Goal: Task Accomplishment & Management: Complete application form

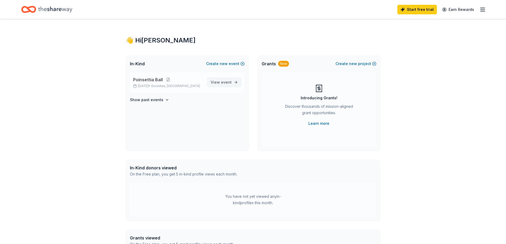
click at [219, 80] on span "View event" at bounding box center [221, 82] width 21 height 6
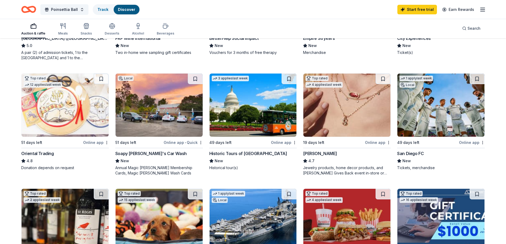
scroll to position [129, 0]
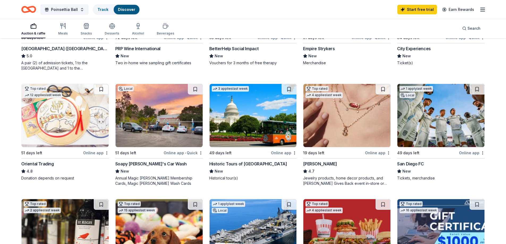
click at [409, 164] on div "San Diego FC" at bounding box center [410, 164] width 27 height 6
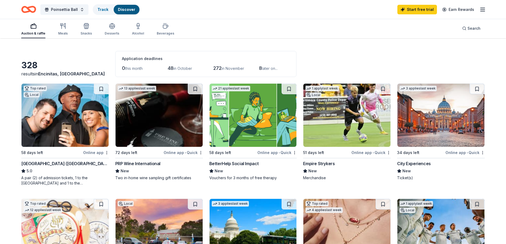
scroll to position [27, 0]
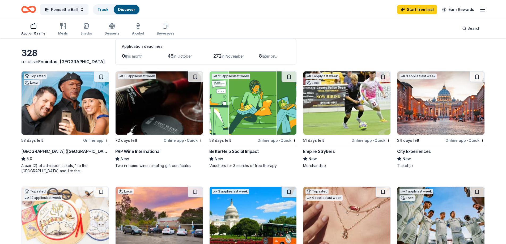
click at [415, 150] on div "City Experiences" at bounding box center [414, 151] width 34 height 6
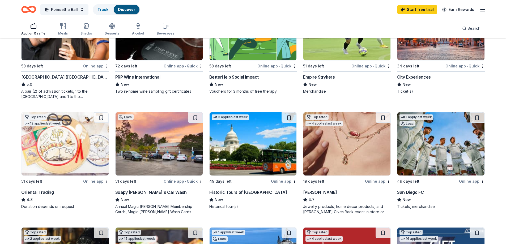
scroll to position [106, 0]
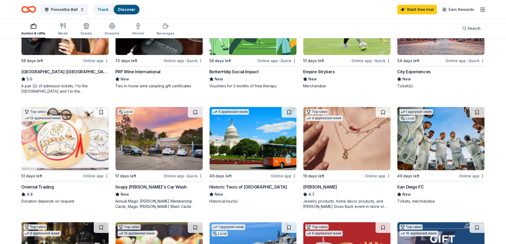
click at [412, 73] on div "City Experiences" at bounding box center [414, 72] width 34 height 6
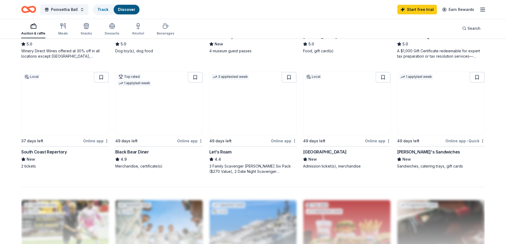
scroll to position [398, 0]
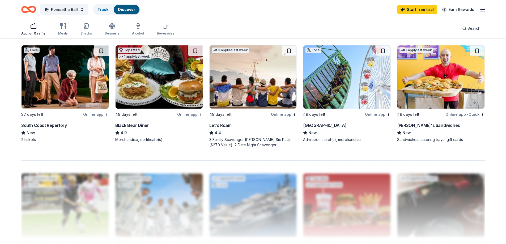
click at [318, 126] on div "[GEOGRAPHIC_DATA]" at bounding box center [324, 125] width 43 height 6
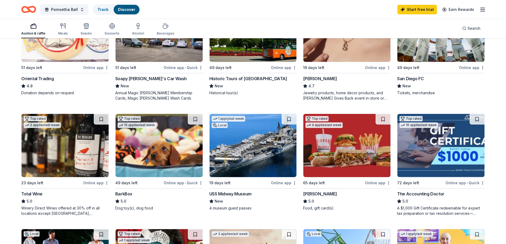
scroll to position [213, 0]
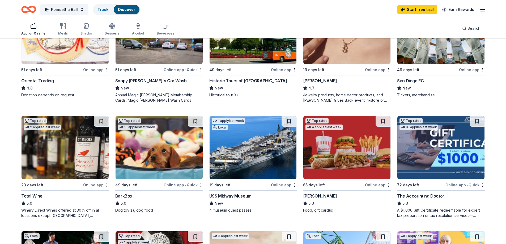
click at [149, 145] on img at bounding box center [159, 147] width 87 height 63
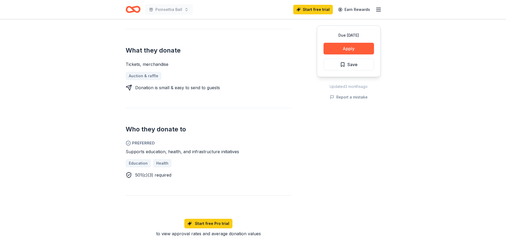
scroll to position [186, 0]
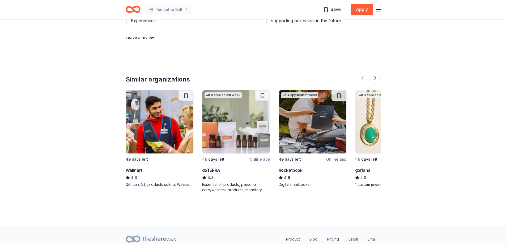
scroll to position [566, 0]
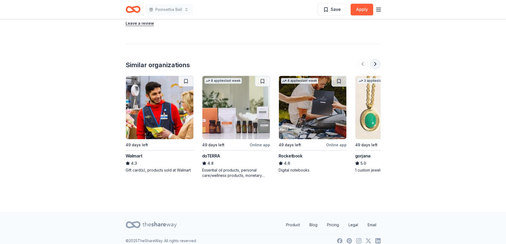
click at [375, 59] on button at bounding box center [375, 64] width 11 height 11
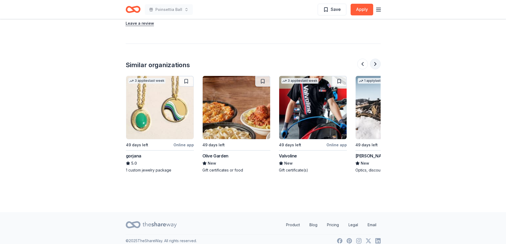
scroll to position [0, 230]
click at [376, 59] on button at bounding box center [375, 64] width 11 height 11
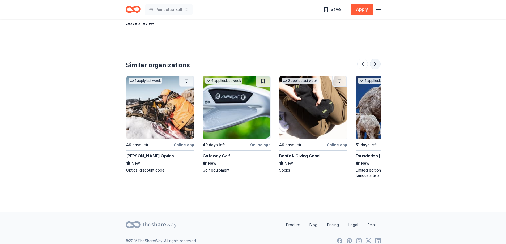
scroll to position [0, 459]
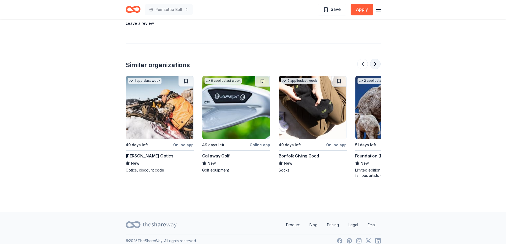
click at [376, 59] on button at bounding box center [375, 64] width 11 height 11
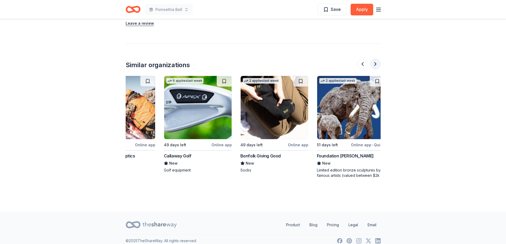
scroll to position [0, 502]
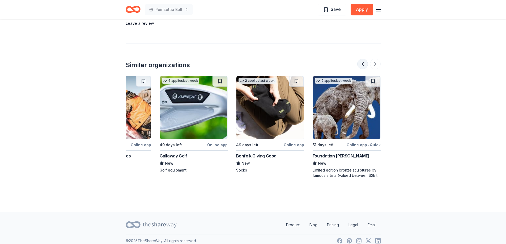
click at [363, 59] on button at bounding box center [362, 64] width 11 height 11
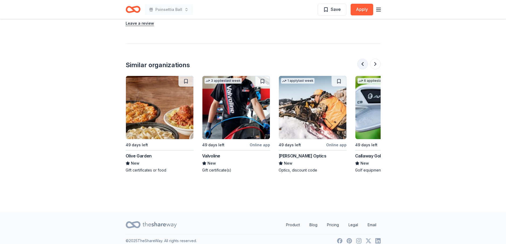
click at [365, 59] on button at bounding box center [362, 64] width 11 height 11
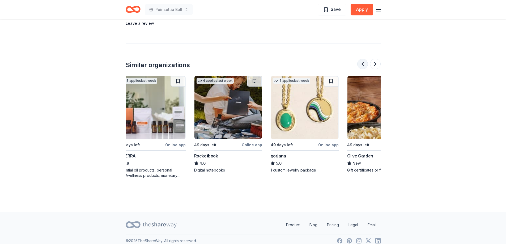
scroll to position [0, 77]
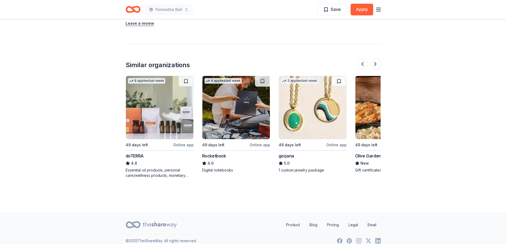
click at [285, 153] on div "gorjana" at bounding box center [286, 156] width 15 height 6
click at [378, 59] on button at bounding box center [375, 64] width 11 height 11
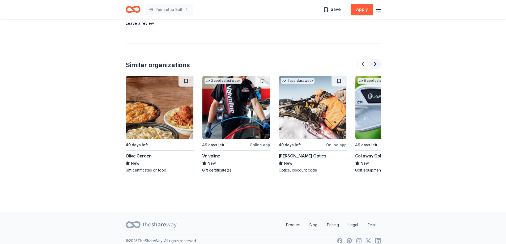
click at [377, 59] on button at bounding box center [375, 64] width 11 height 11
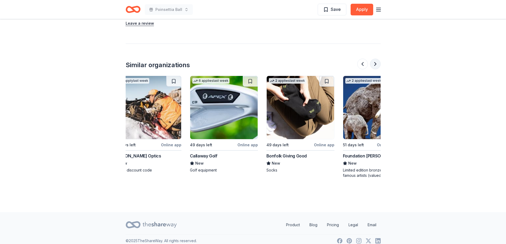
scroll to position [0, 502]
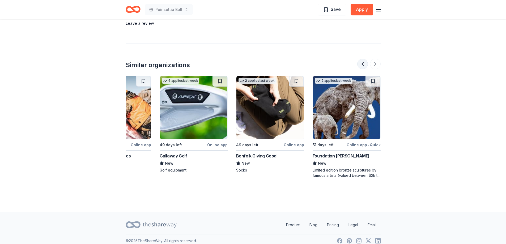
click at [362, 59] on button at bounding box center [362, 64] width 11 height 11
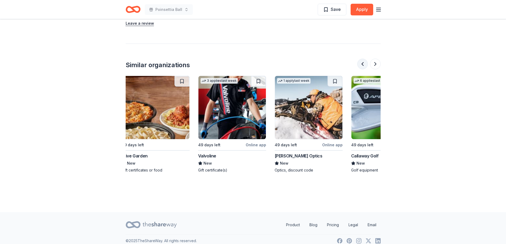
scroll to position [0, 306]
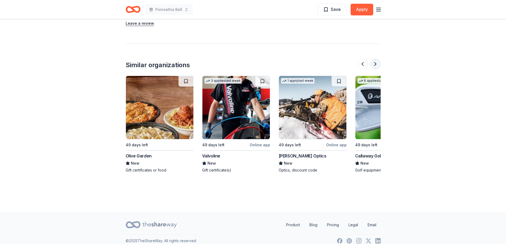
click at [375, 59] on button at bounding box center [375, 64] width 11 height 11
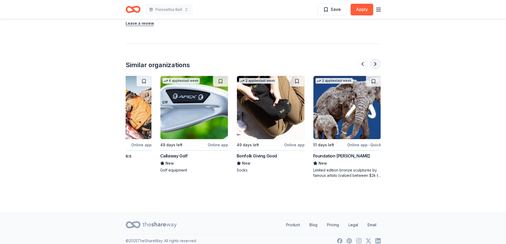
scroll to position [0, 502]
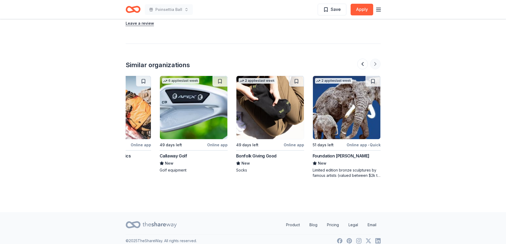
click at [375, 59] on div at bounding box center [368, 64] width 23 height 11
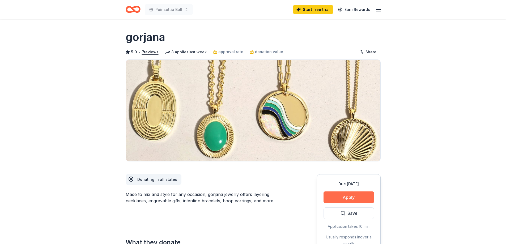
click at [349, 198] on button "Apply" at bounding box center [349, 198] width 50 height 12
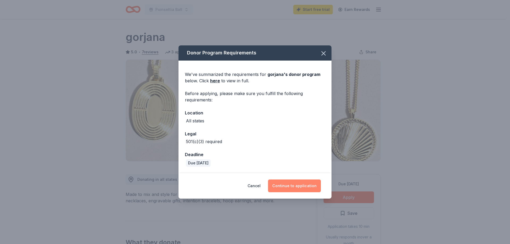
click at [295, 186] on button "Continue to application" at bounding box center [294, 186] width 53 height 13
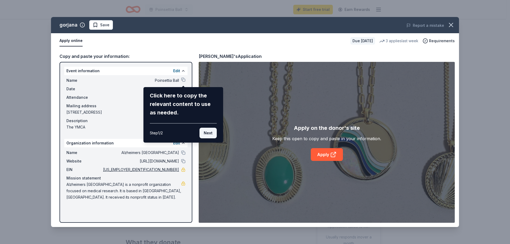
click at [208, 134] on button "Next" at bounding box center [208, 133] width 17 height 11
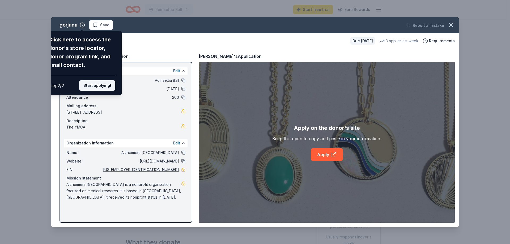
click at [97, 83] on button "Start applying!" at bounding box center [97, 85] width 36 height 11
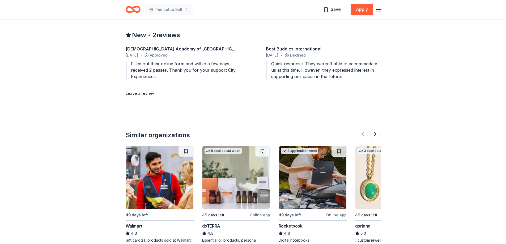
scroll to position [566, 0]
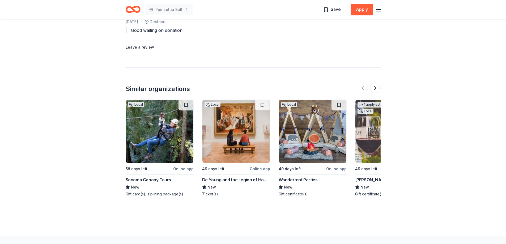
scroll to position [531, 0]
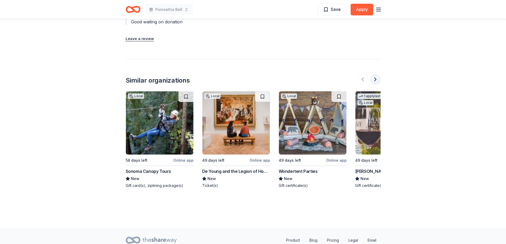
click at [377, 74] on button at bounding box center [375, 79] width 11 height 11
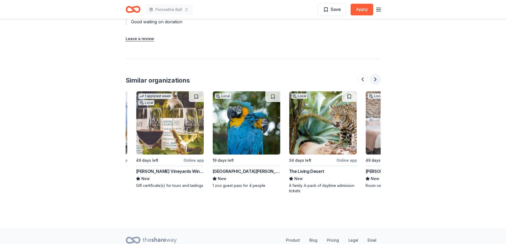
scroll to position [0, 230]
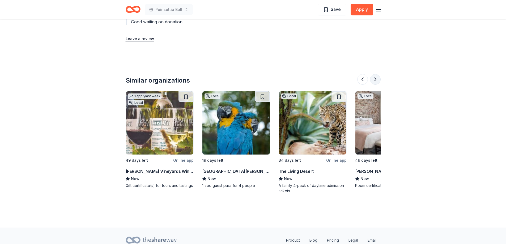
click at [376, 74] on button at bounding box center [375, 79] width 11 height 11
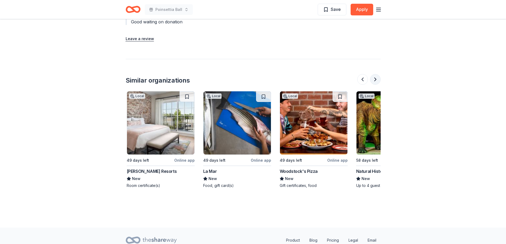
scroll to position [0, 459]
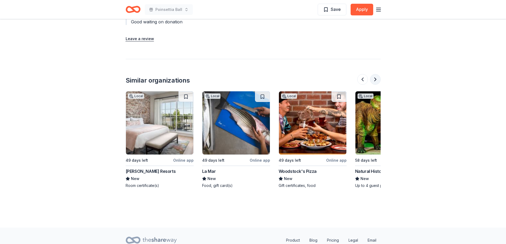
click at [376, 74] on button at bounding box center [375, 79] width 11 height 11
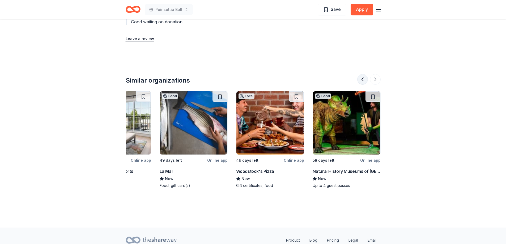
click at [364, 74] on button at bounding box center [362, 79] width 11 height 11
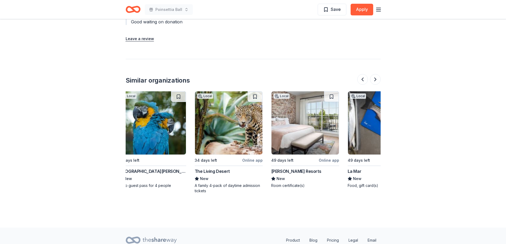
scroll to position [0, 306]
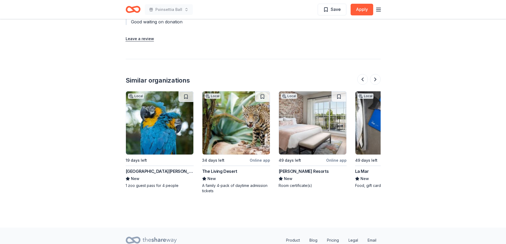
click at [294, 168] on div "Martin Resorts" at bounding box center [304, 171] width 50 height 6
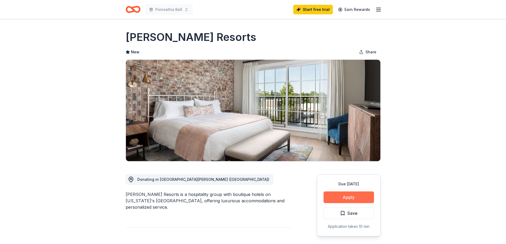
click at [358, 195] on button "Apply" at bounding box center [349, 198] width 50 height 12
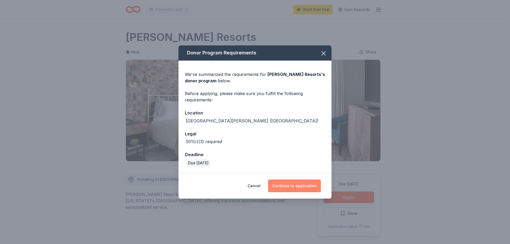
click at [294, 184] on button "Continue to application" at bounding box center [294, 186] width 53 height 13
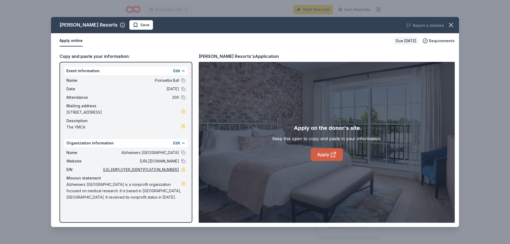
click at [326, 152] on link "Apply" at bounding box center [327, 154] width 32 height 13
